Goal: Task Accomplishment & Management: Manage account settings

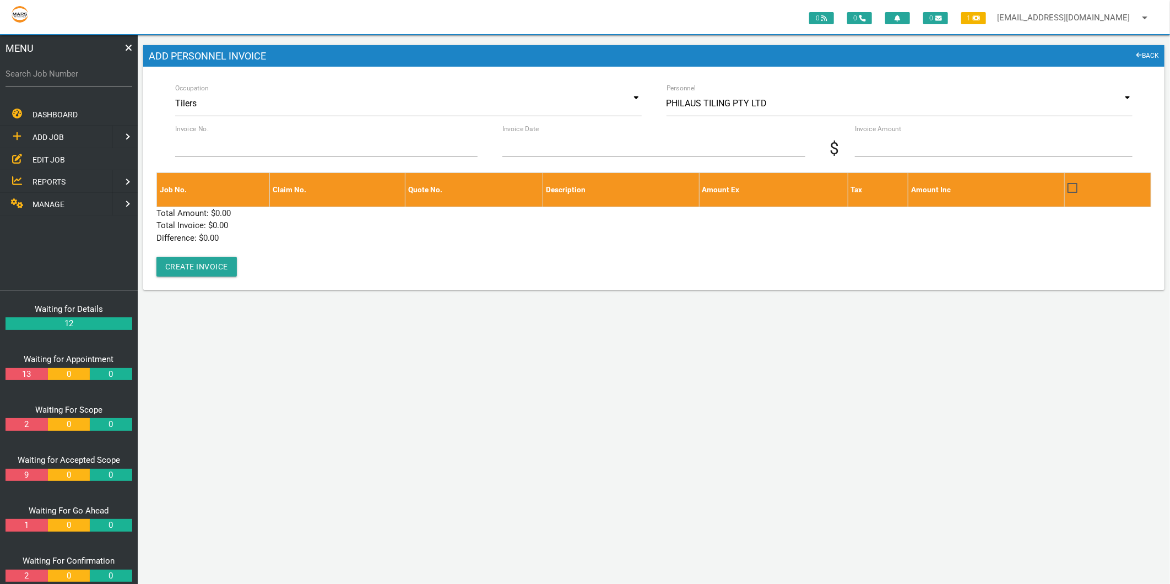
click at [53, 201] on span "MANAGE" at bounding box center [49, 204] width 32 height 9
click at [59, 140] on span "PERSONNEL" at bounding box center [55, 136] width 44 height 9
click at [59, 161] on span "EDIT PERSONNEL" at bounding box center [64, 159] width 62 height 9
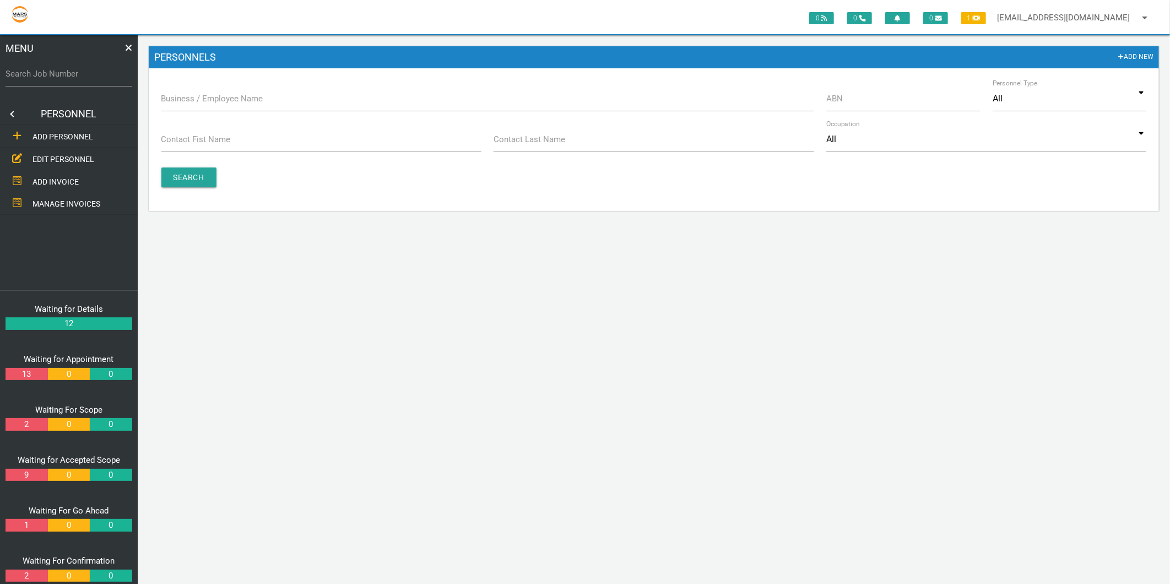
click at [252, 94] on label "Business / Employee Name" at bounding box center [212, 99] width 102 height 13
click at [252, 94] on input "Business / Employee Name" at bounding box center [487, 98] width 653 height 25
type input "phil"
click at [188, 178] on input "Search" at bounding box center [188, 177] width 55 height 20
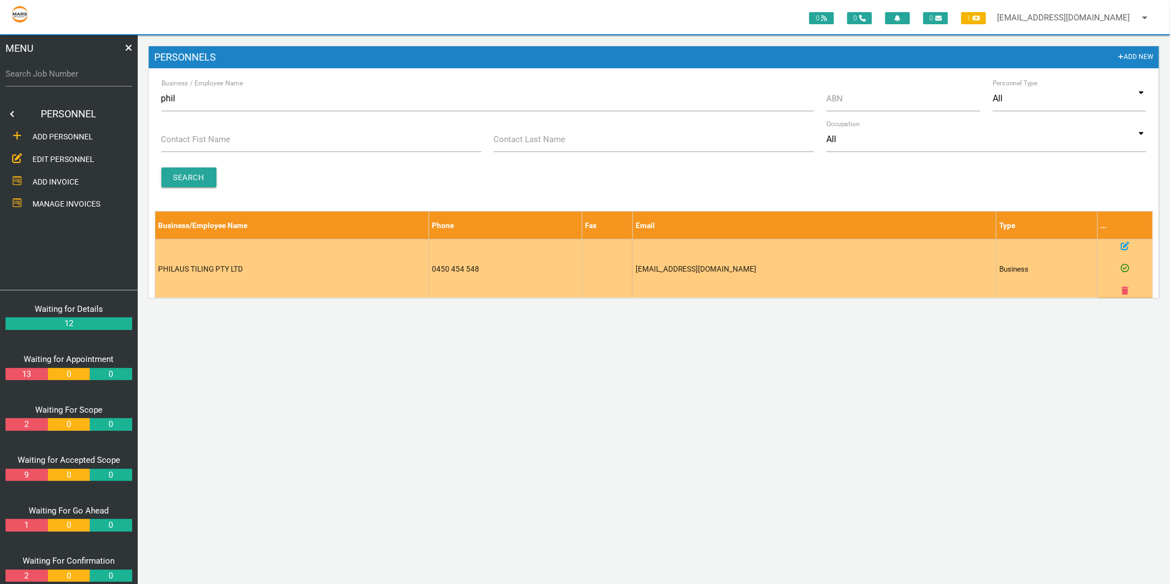
click at [1125, 245] on icon at bounding box center [1125, 246] width 8 height 8
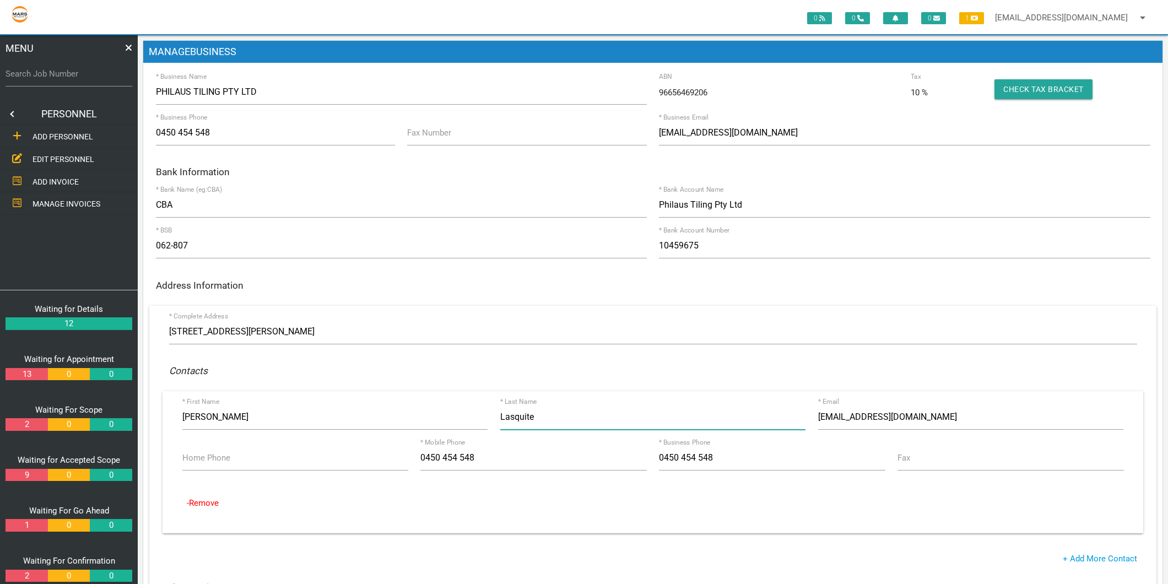
drag, startPoint x: 545, startPoint y: 416, endPoint x: 478, endPoint y: 416, distance: 67.8
click at [478, 416] on div "* First Name [PERSON_NAME] * Last Name Lasquite [EMAIL_ADDRESS][DOMAIN_NAME] * …" at bounding box center [653, 419] width 954 height 30
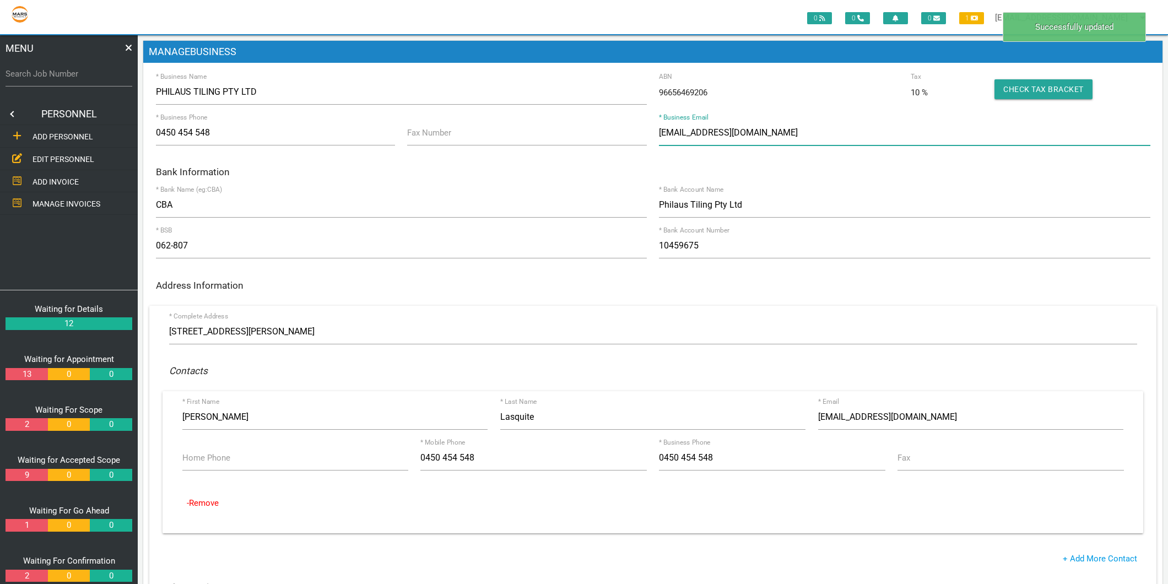
drag, startPoint x: 772, startPoint y: 134, endPoint x: 648, endPoint y: 135, distance: 123.4
click at [648, 135] on div "* Business Phone [PHONE_NUMBER] Fax Number [EMAIL_ADDRESS][DOMAIN_NAME] * Busin…" at bounding box center [652, 135] width 1007 height 30
